Goal: Information Seeking & Learning: Understand process/instructions

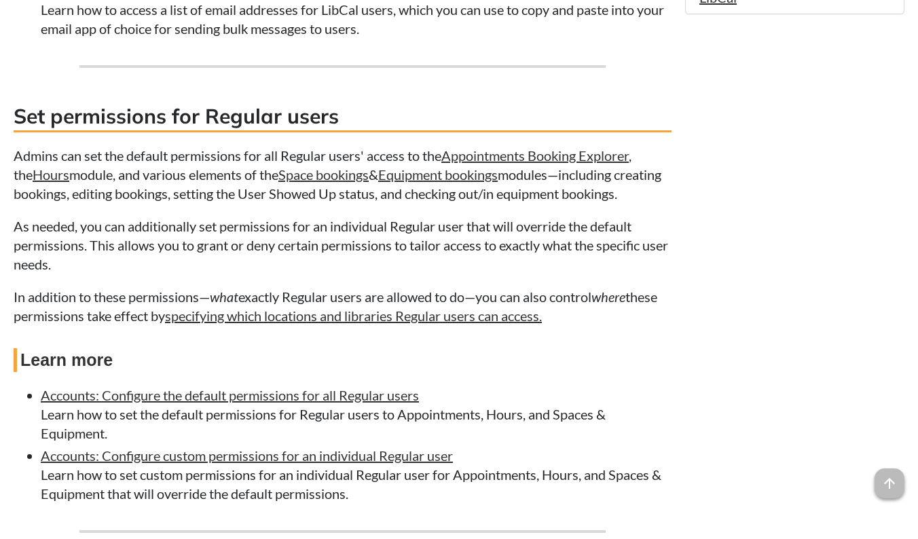
scroll to position [1165, 0]
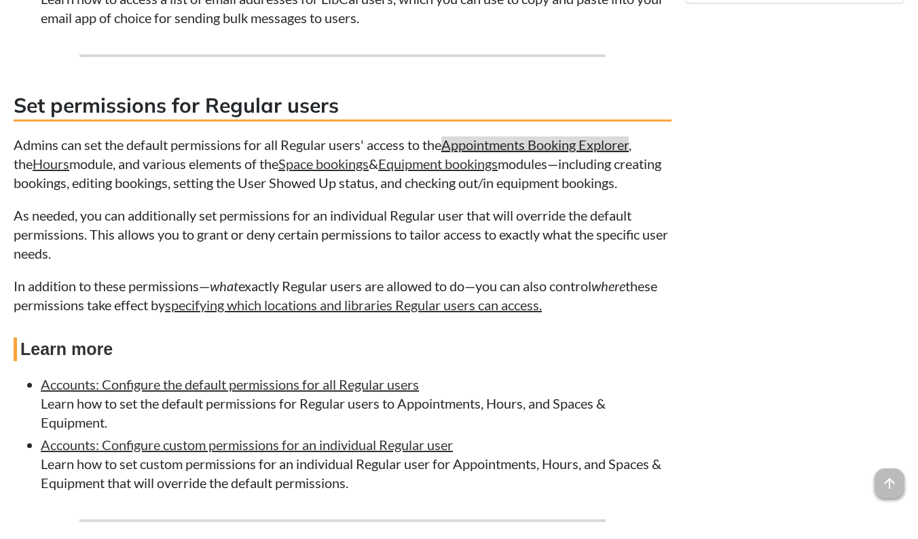
click at [596, 153] on link "Appointments Booking Explorer" at bounding box center [534, 145] width 187 height 16
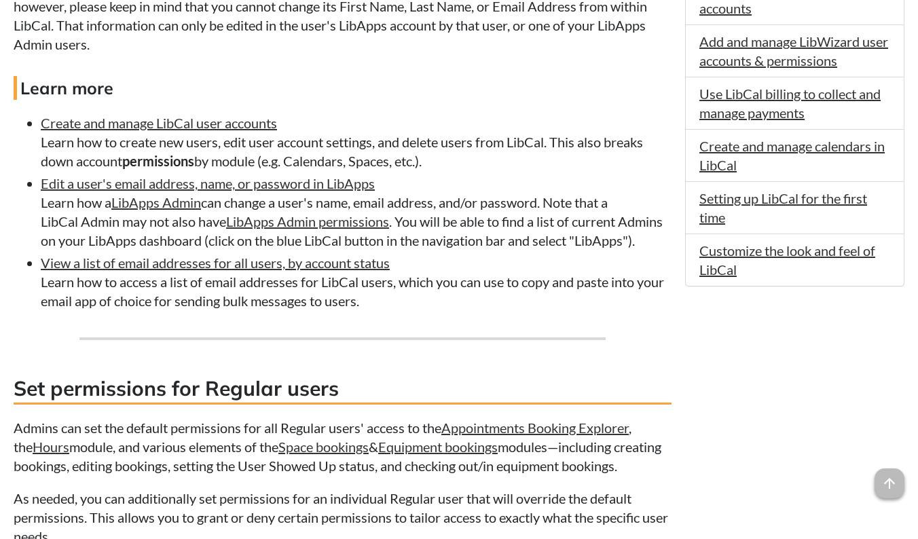
scroll to position [887, 0]
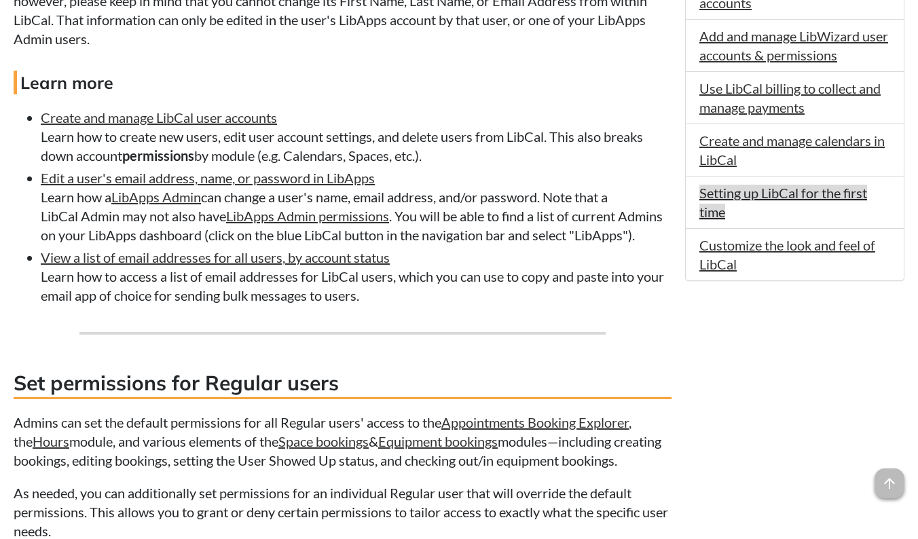
click at [814, 197] on link "Setting up LibCal for the first time" at bounding box center [783, 202] width 168 height 35
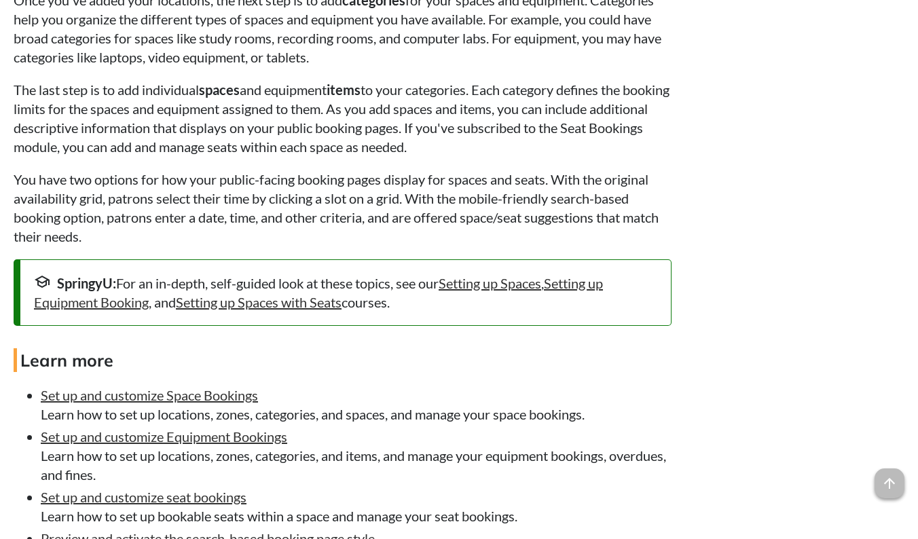
scroll to position [3968, 0]
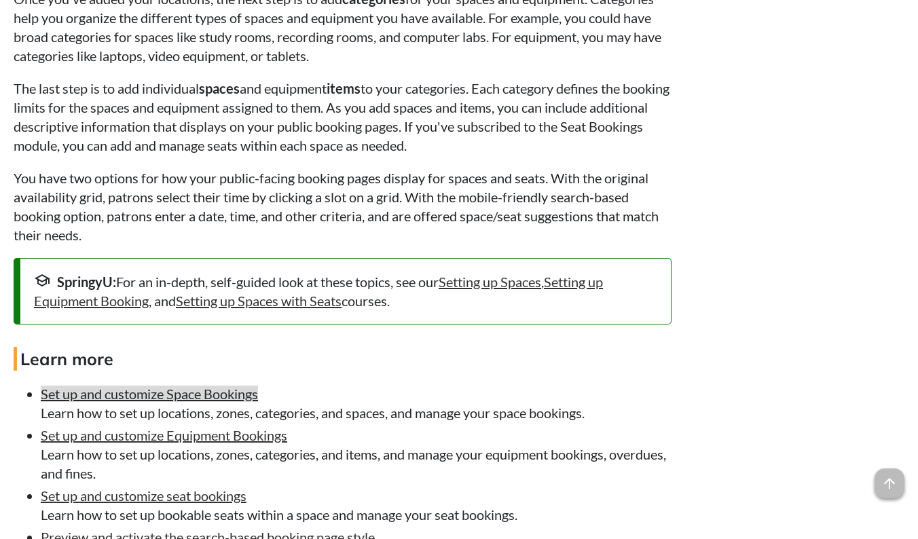
click at [239, 402] on link "Set up and customize Space Bookings" at bounding box center [149, 394] width 217 height 16
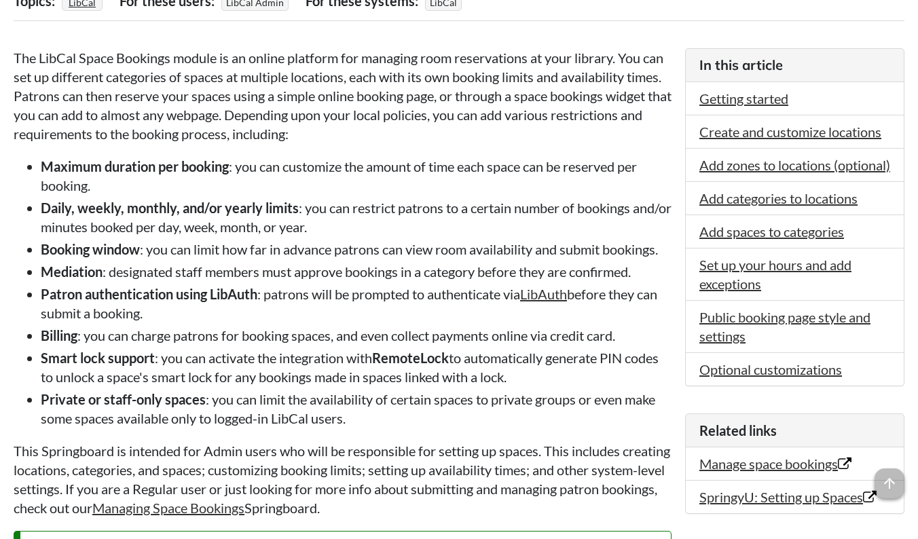
scroll to position [316, 0]
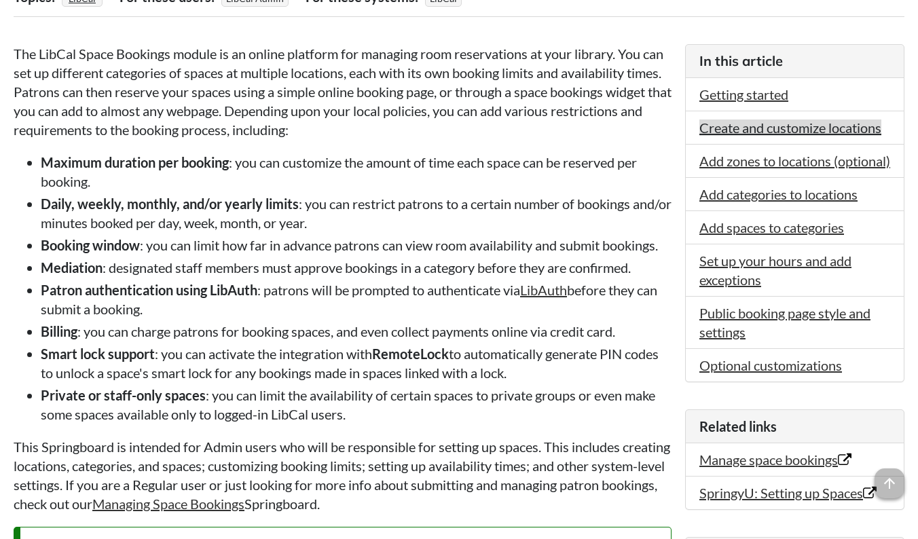
click at [775, 130] on link "Create and customize locations" at bounding box center [790, 128] width 182 height 16
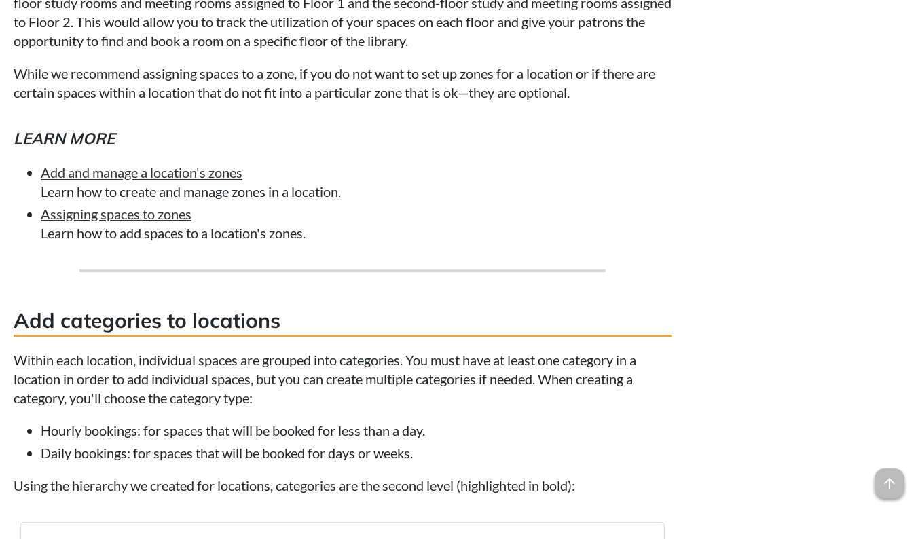
scroll to position [3251, 0]
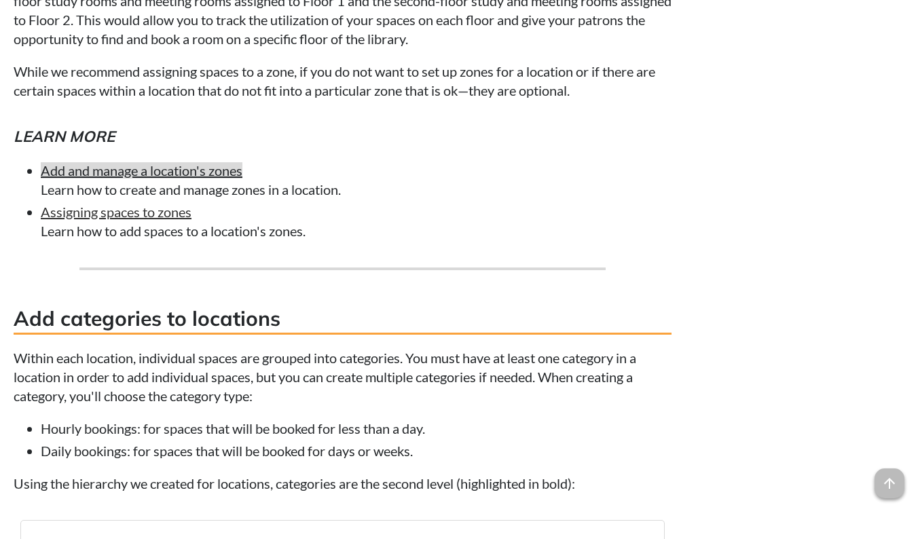
click at [217, 179] on link "Add and manage a location's zones" at bounding box center [142, 170] width 202 height 16
